Goal: Information Seeking & Learning: Learn about a topic

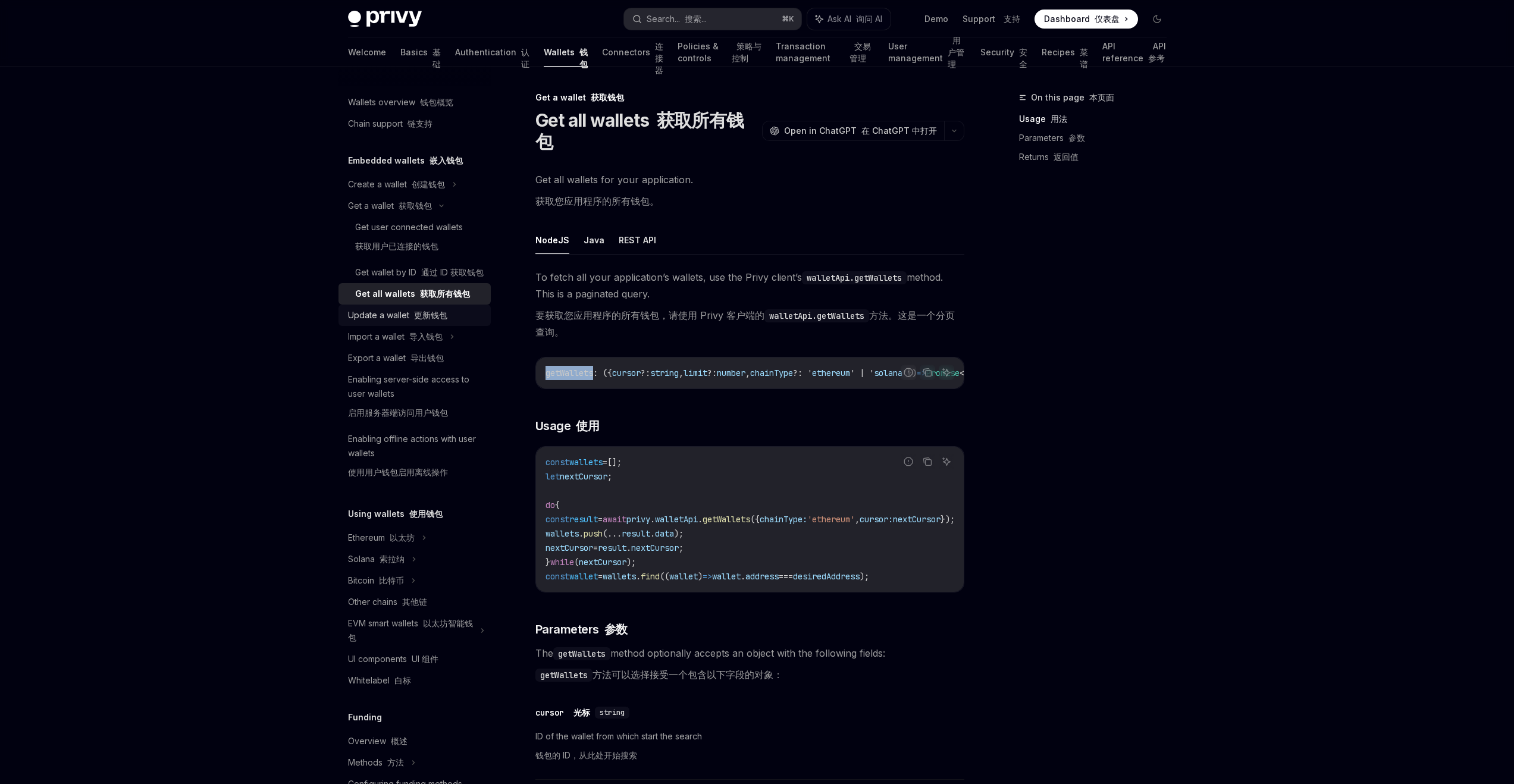
click at [438, 322] on div "Update a wallet 更新钱包" at bounding box center [398, 315] width 99 height 14
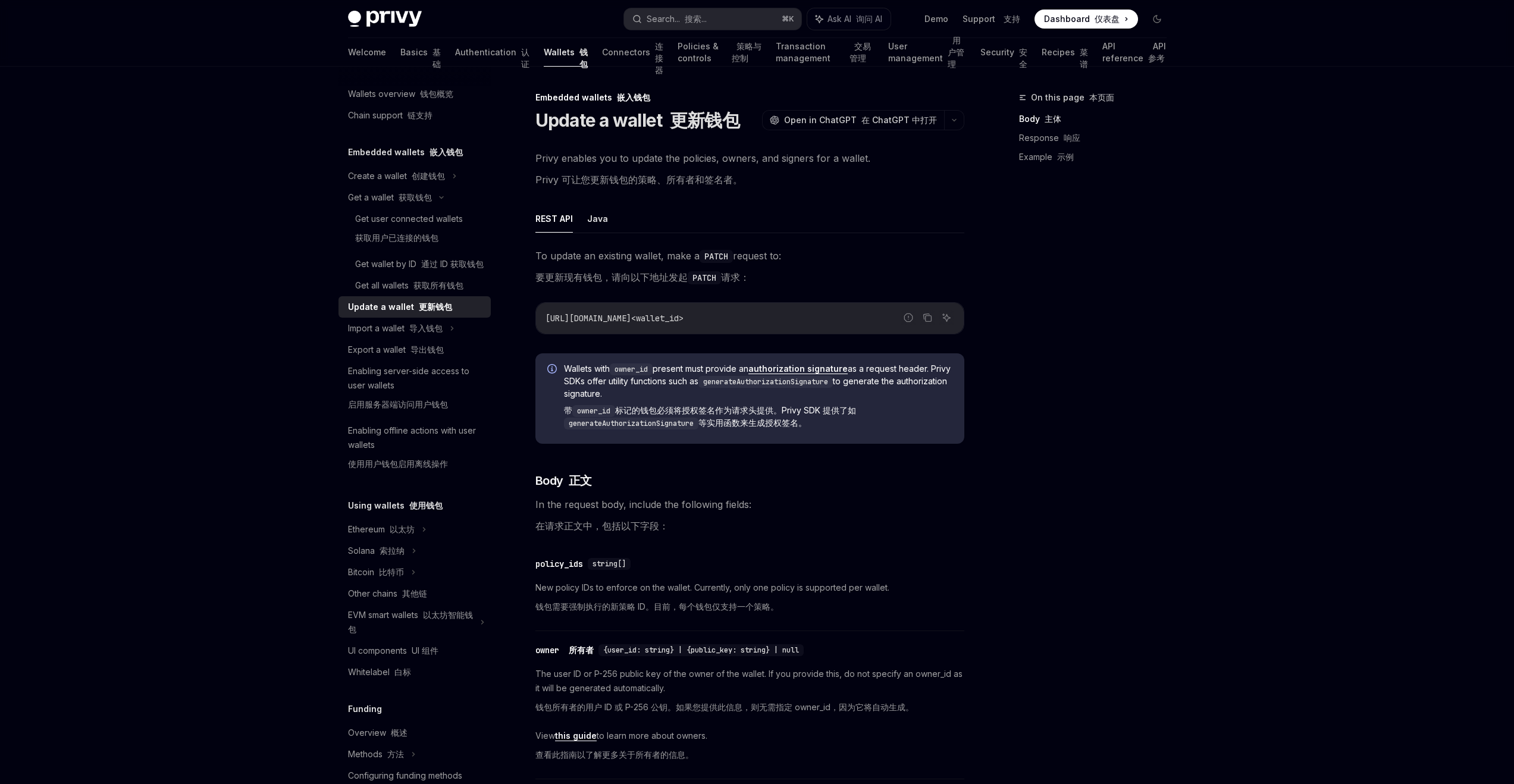
scroll to position [15, 0]
click at [407, 171] on font at bounding box center [410, 169] width 5 height 10
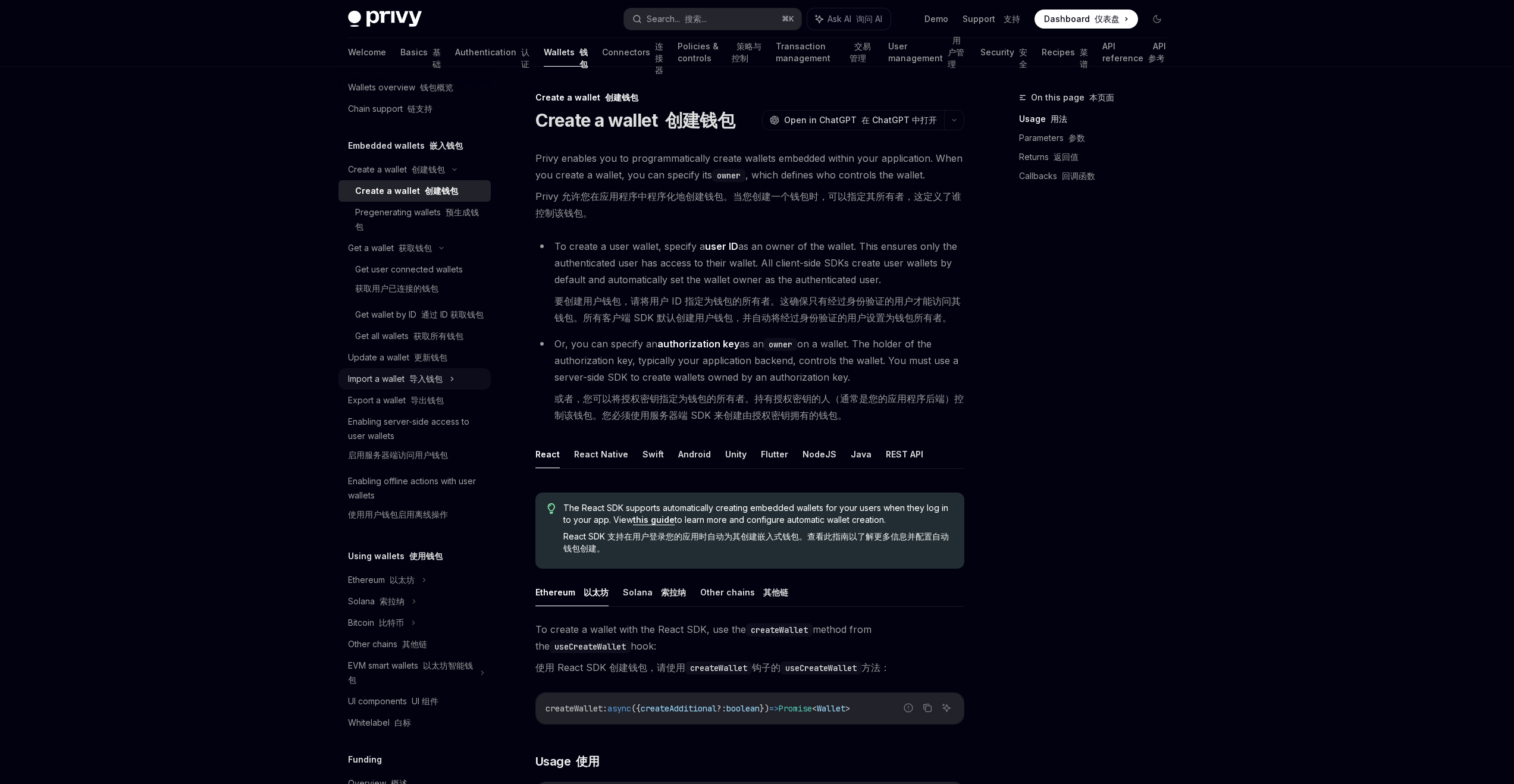
click at [422, 384] on font "导入钱包" at bounding box center [426, 378] width 33 height 10
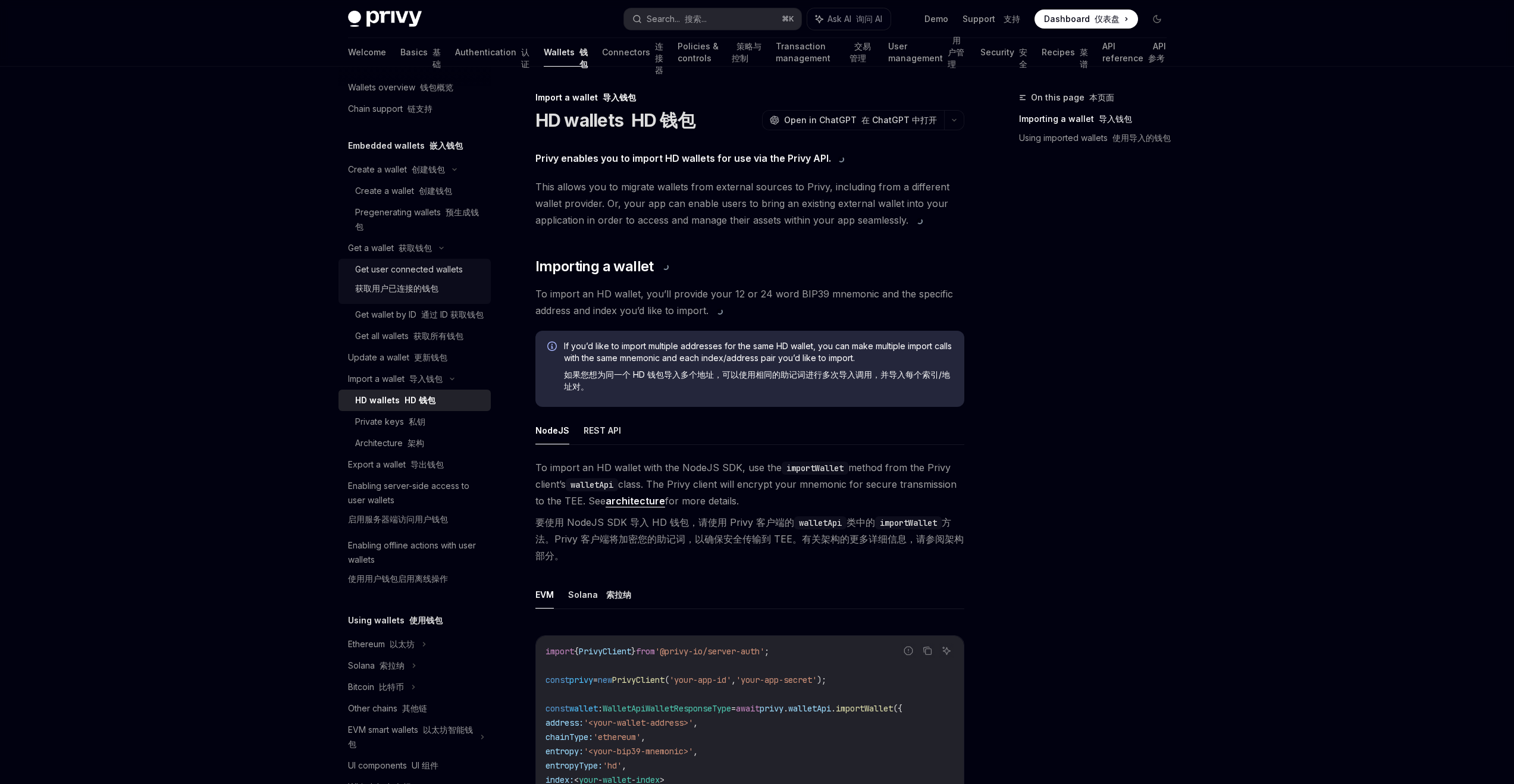
click at [425, 277] on div "Get user connected wallets 获取用户已连接的钱包" at bounding box center [409, 281] width 108 height 38
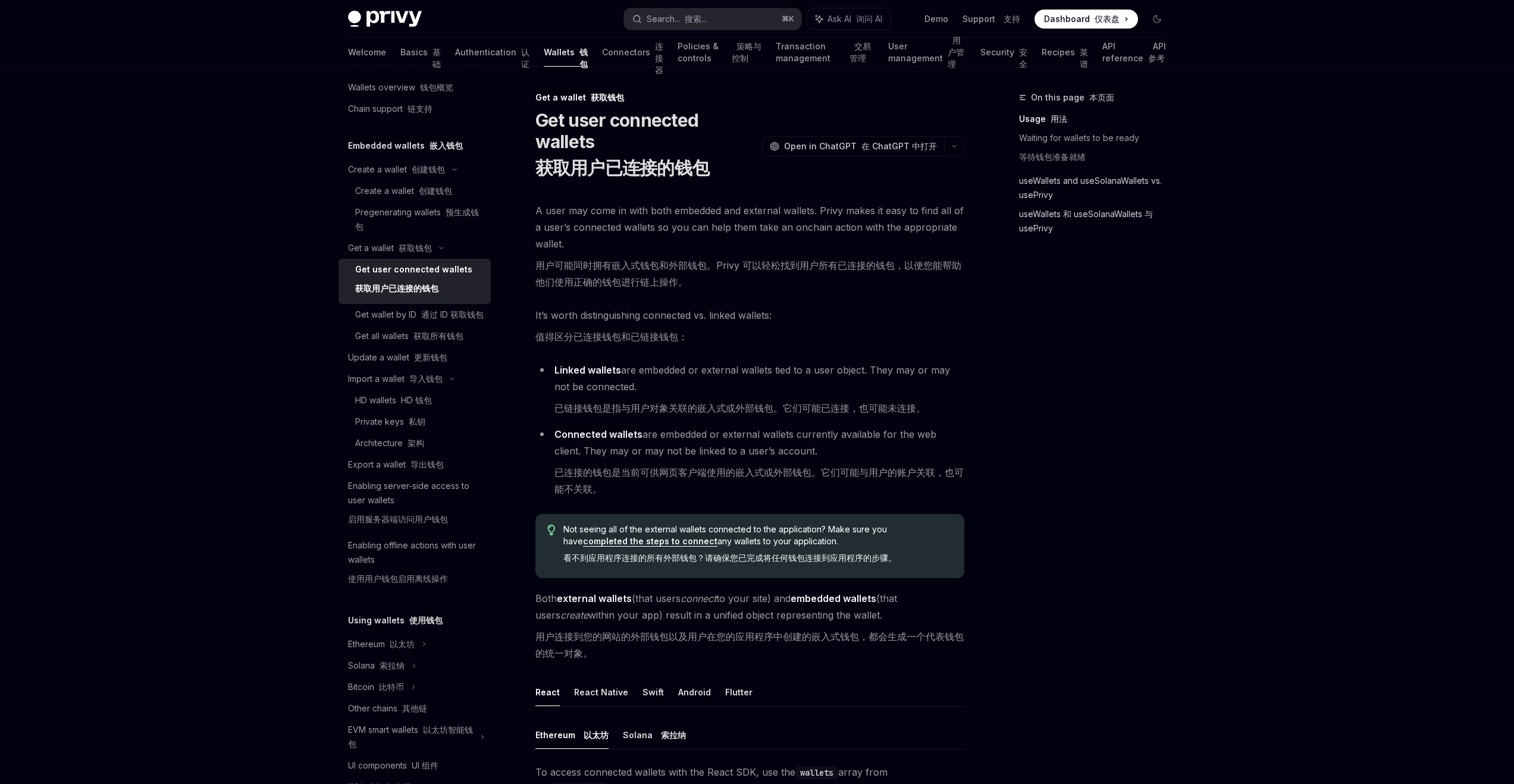
drag, startPoint x: 1179, startPoint y: 407, endPoint x: 1175, endPoint y: 202, distance: 205.0
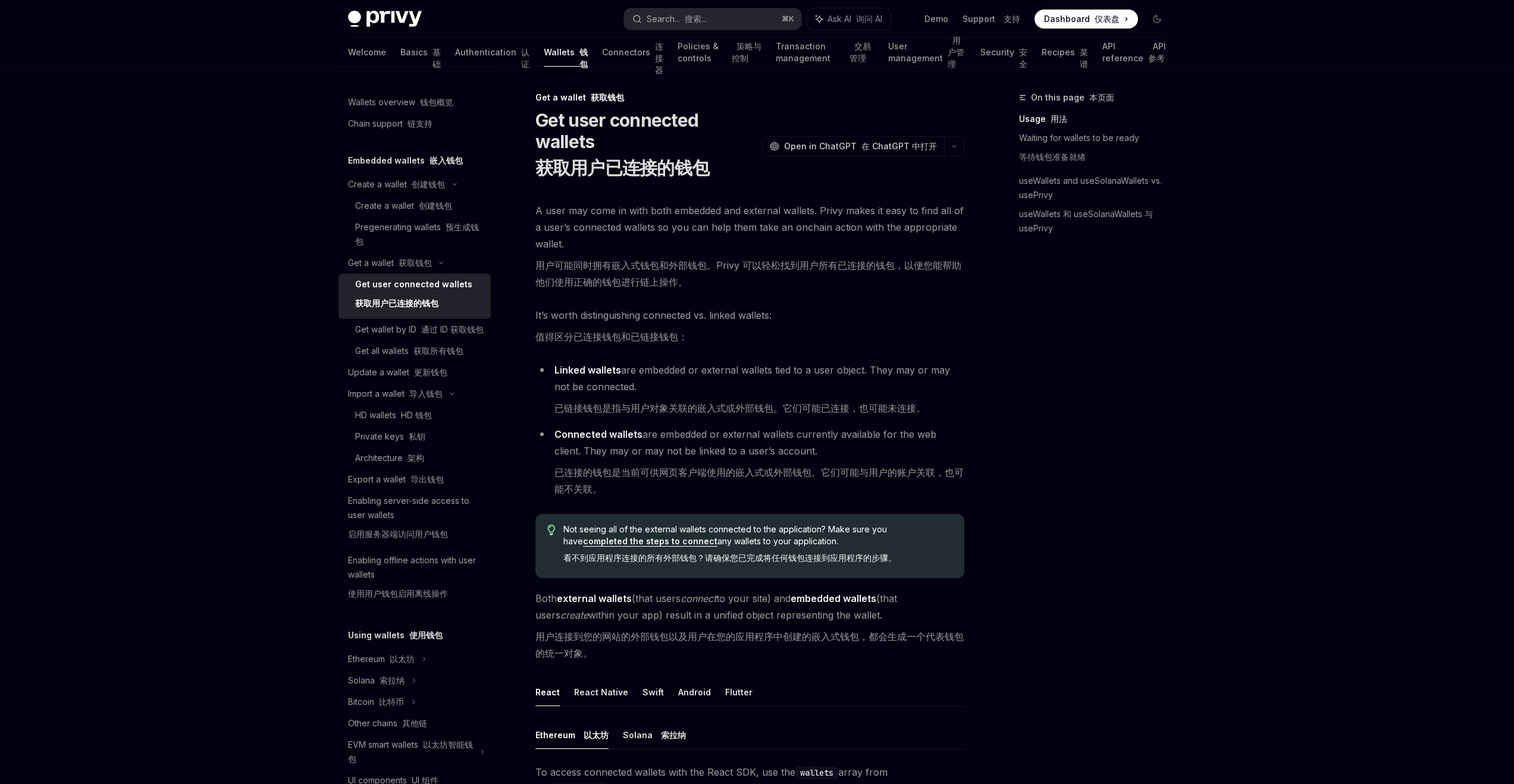
type textarea "*"
